Goal: Complete application form: Complete application form

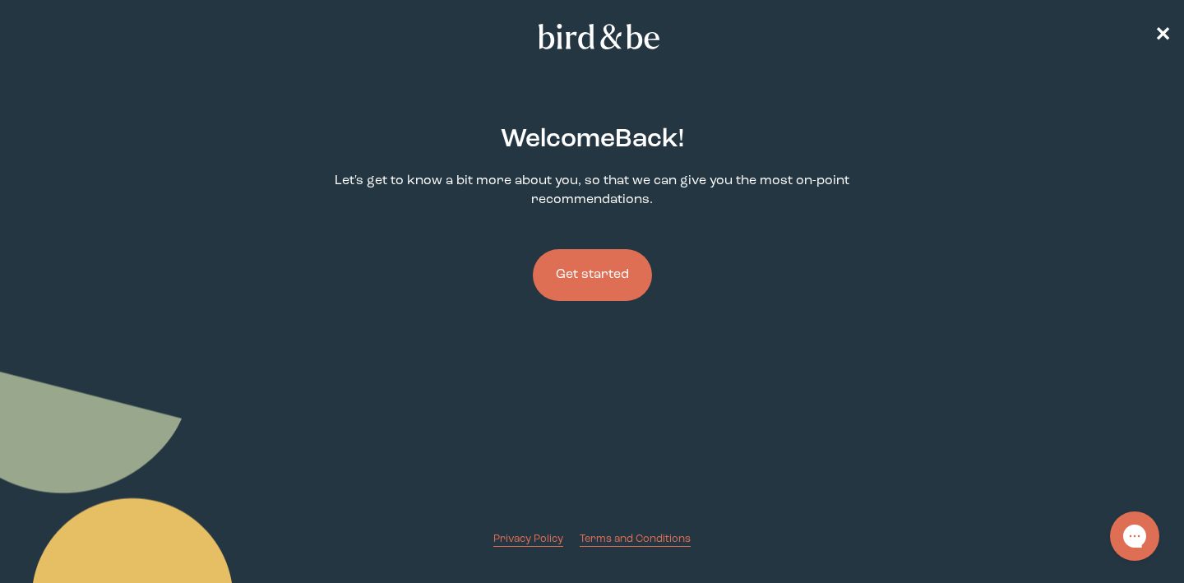
click at [591, 276] on button "Get started" at bounding box center [592, 275] width 119 height 52
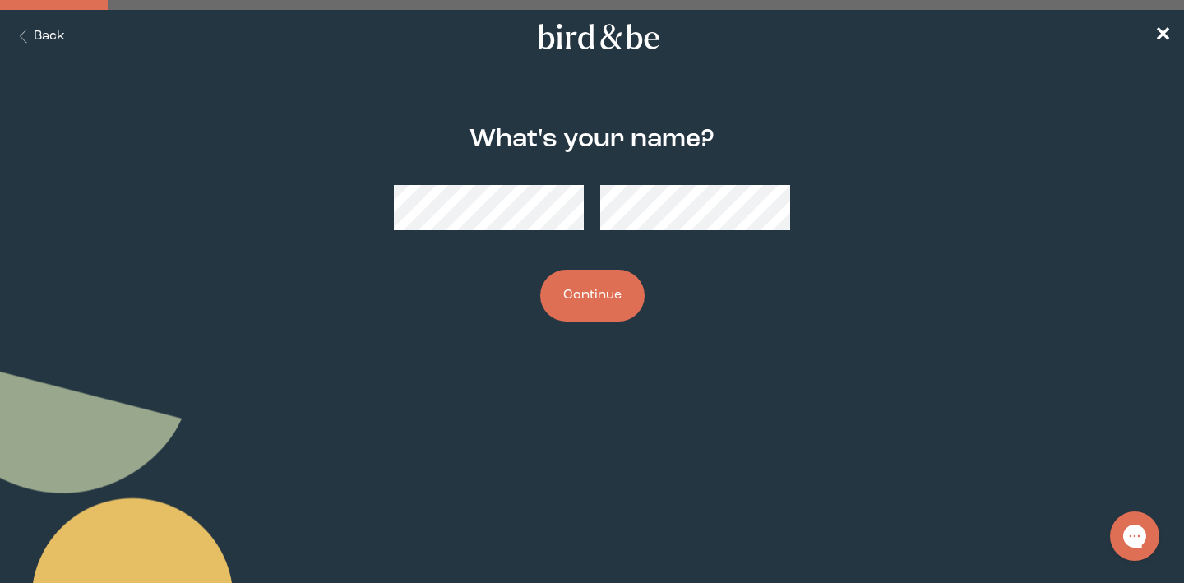
click at [601, 319] on button "Continue" at bounding box center [592, 296] width 104 height 52
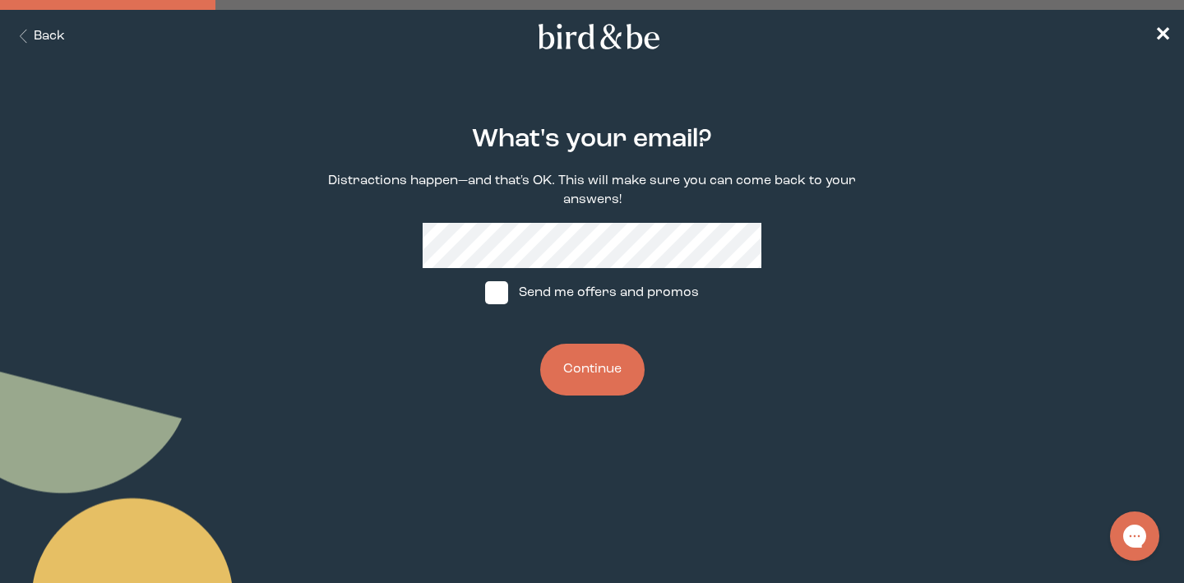
click at [602, 363] on button "Continue" at bounding box center [592, 370] width 104 height 52
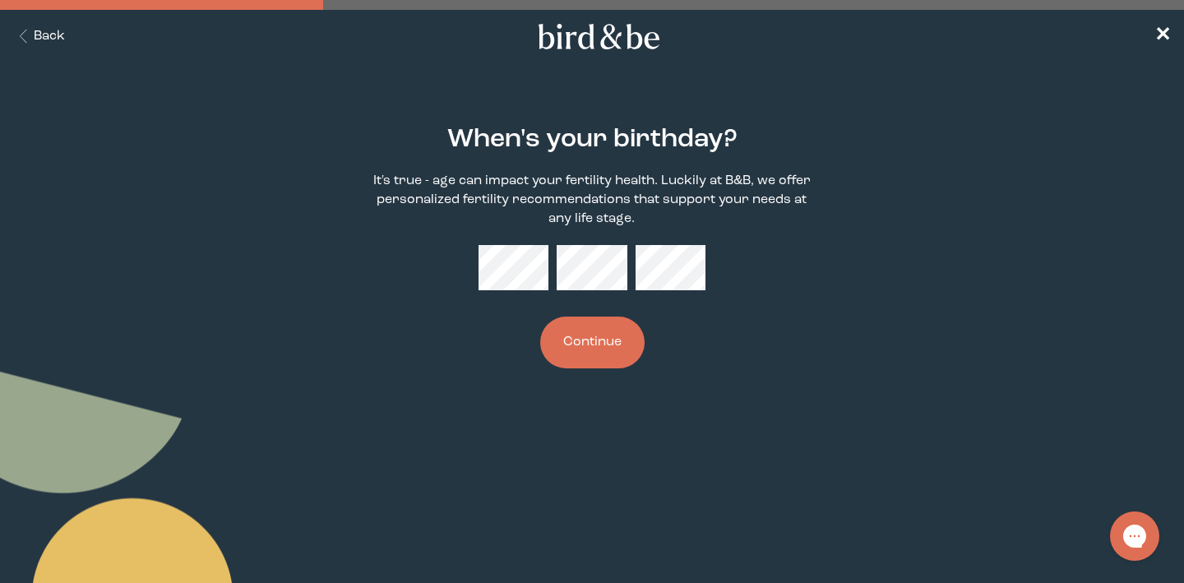
click at [600, 350] on button "Continue" at bounding box center [592, 343] width 104 height 52
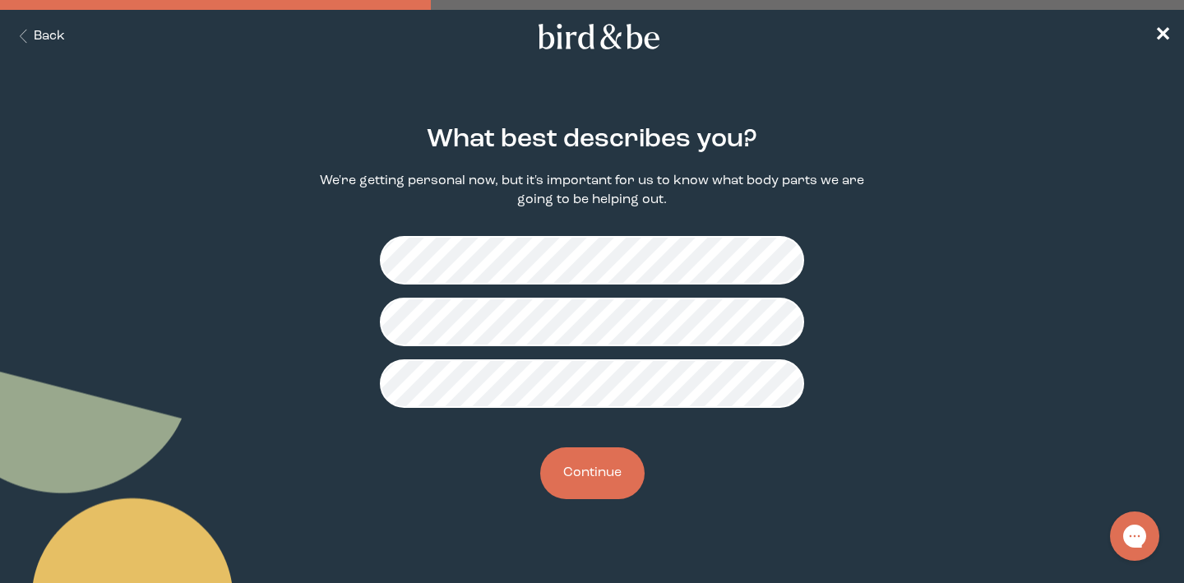
click at [582, 457] on button "Continue" at bounding box center [592, 473] width 104 height 52
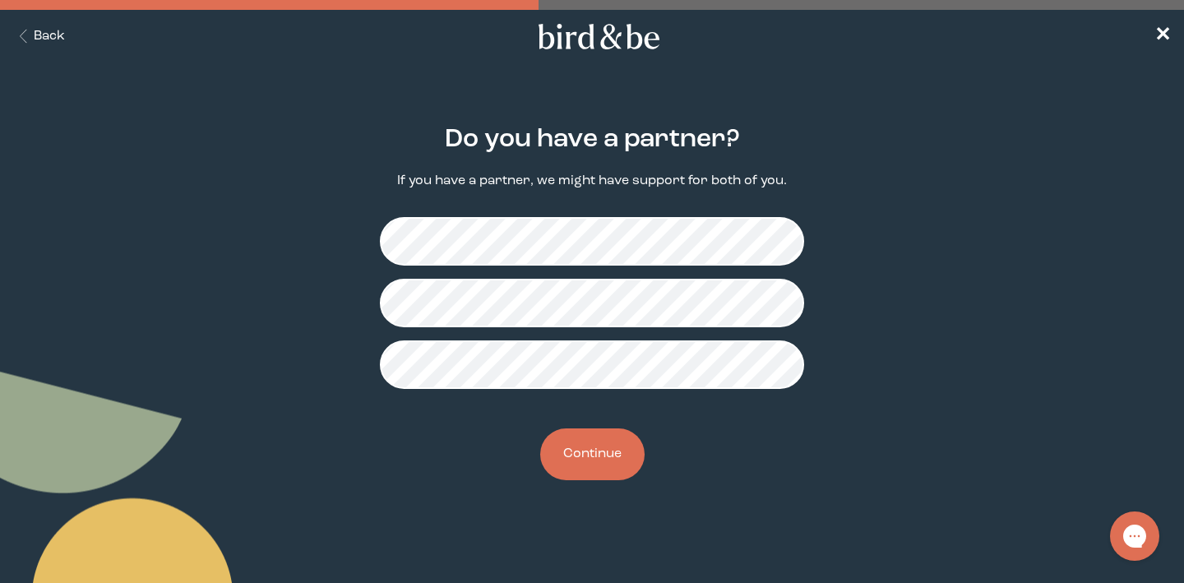
click at [567, 464] on button "Continue" at bounding box center [592, 454] width 104 height 52
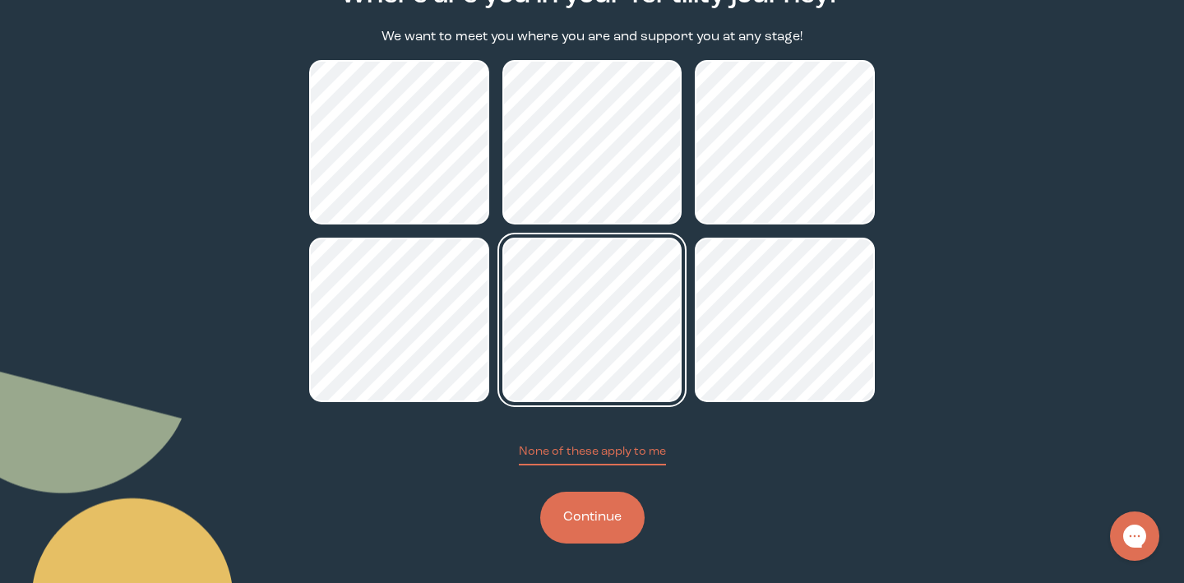
scroll to position [144, 0]
click at [626, 514] on button "Continue" at bounding box center [592, 518] width 104 height 52
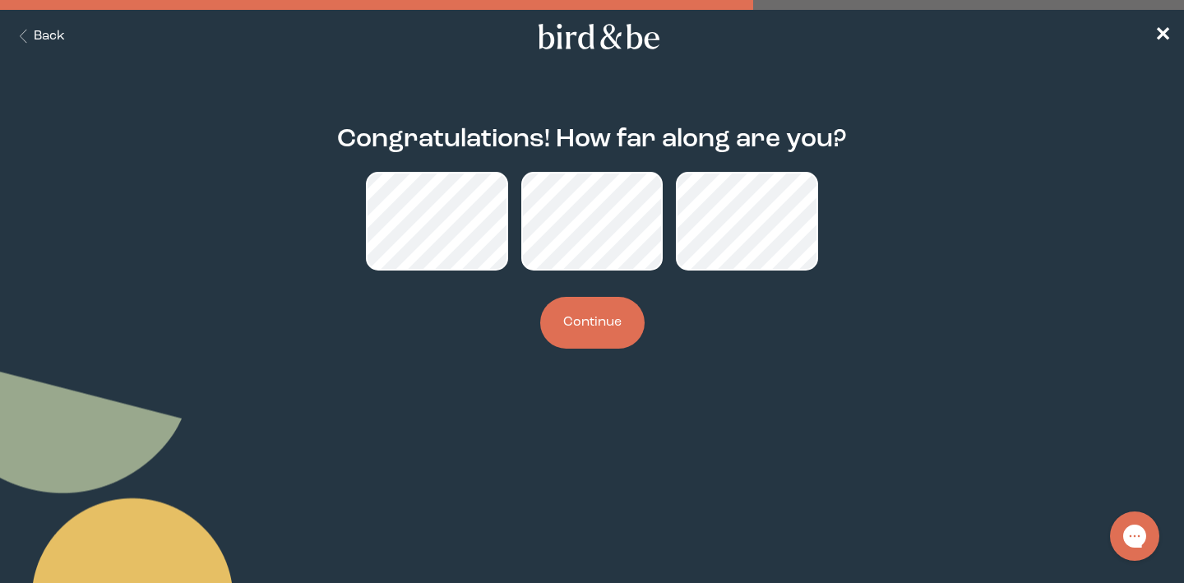
click at [576, 325] on button "Continue" at bounding box center [592, 323] width 104 height 52
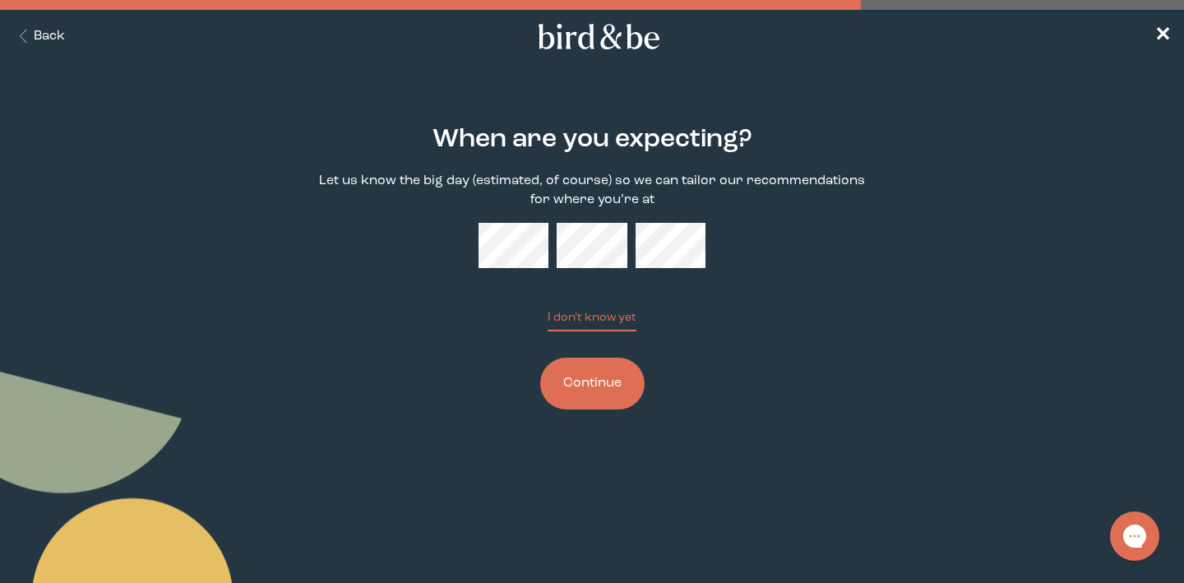
click at [595, 384] on button "Continue" at bounding box center [592, 384] width 104 height 52
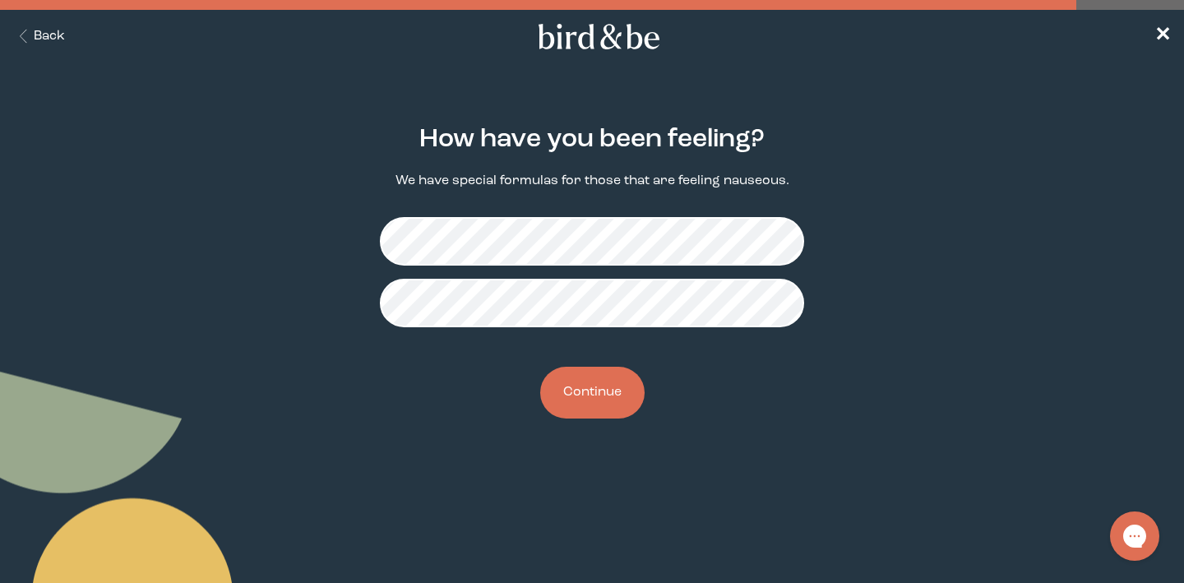
click at [612, 404] on button "Continue" at bounding box center [592, 393] width 104 height 52
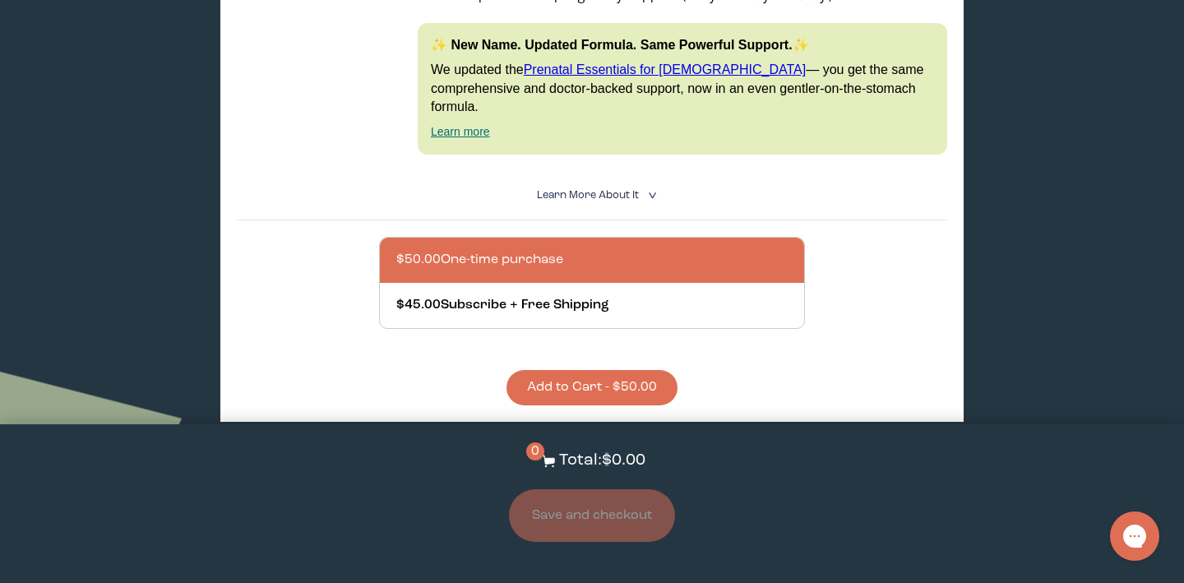
scroll to position [1297, 0]
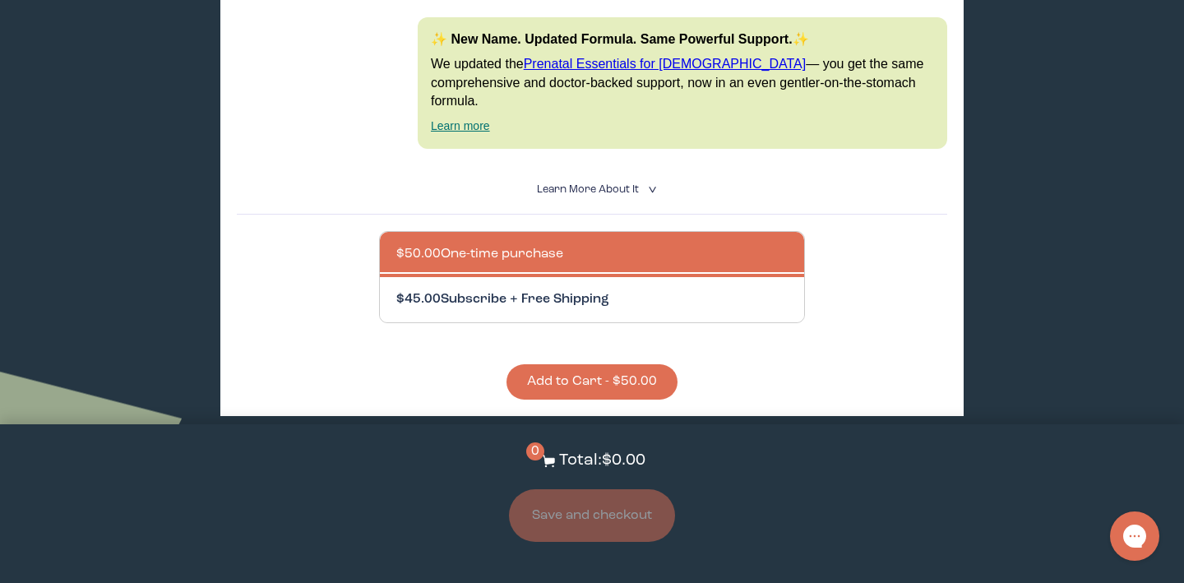
click at [534, 277] on div at bounding box center [608, 299] width 424 height 45
click at [396, 289] on input "$45.00 Subscribe + Free Shipping" at bounding box center [395, 289] width 1 height 1
radio input "true"
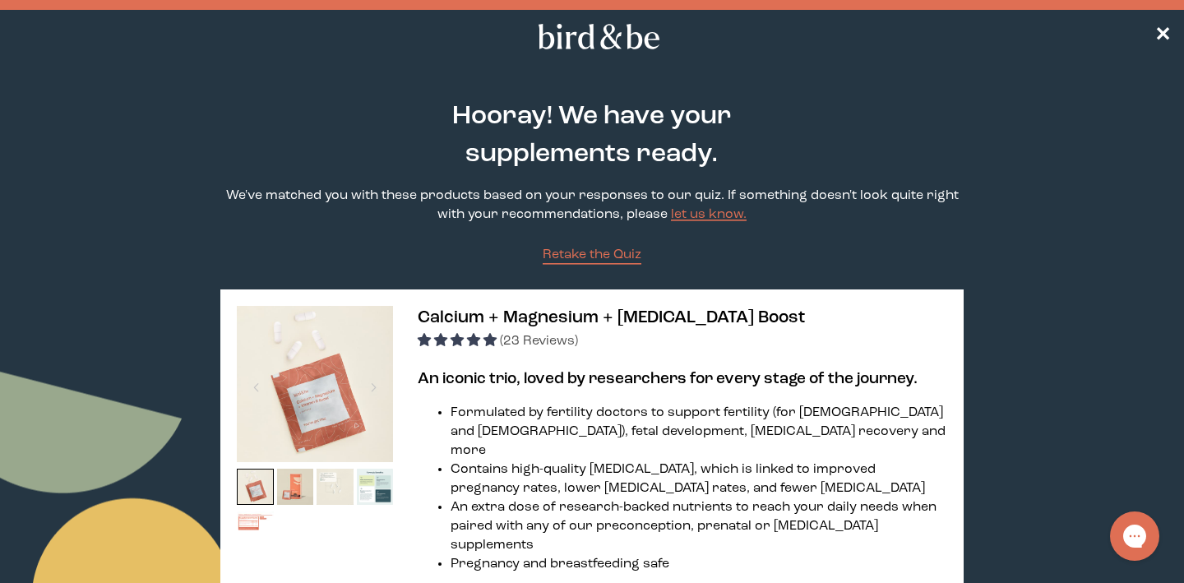
scroll to position [0, 0]
click at [1151, 39] on nav "✕" at bounding box center [592, 36] width 1184 height 53
click at [1167, 38] on span "✕" at bounding box center [1162, 37] width 16 height 20
